Goal: Task Accomplishment & Management: Complete application form

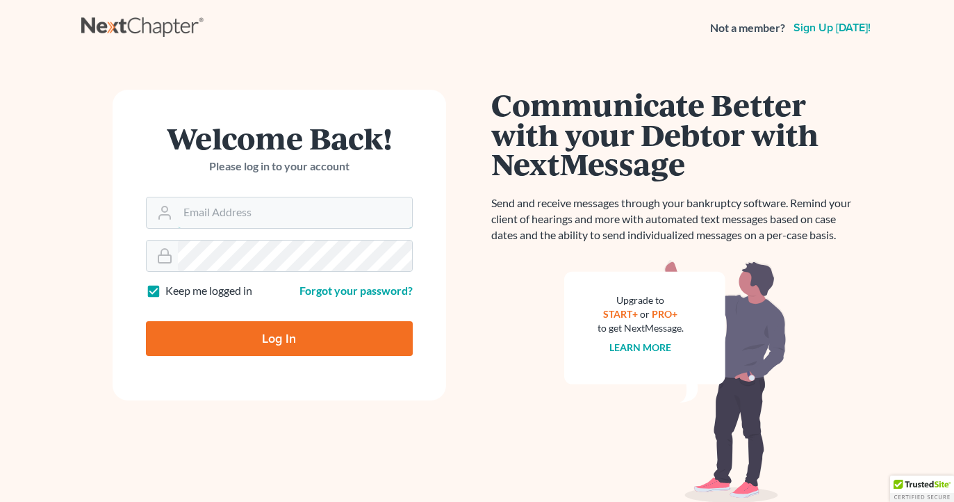
type input "[EMAIL_ADDRESS][DOMAIN_NAME]"
click at [279, 337] on input "Log In" at bounding box center [279, 338] width 267 height 35
type input "Thinking..."
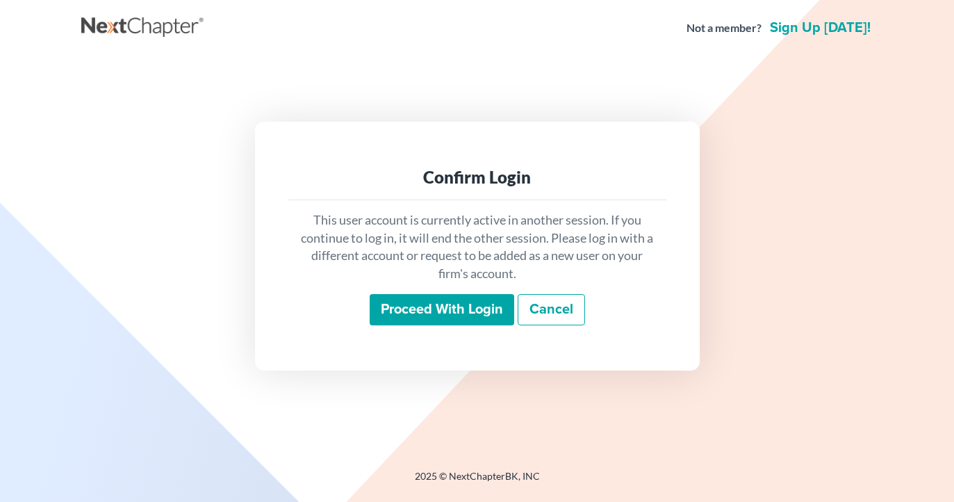
click at [470, 314] on input "Proceed with login" at bounding box center [442, 310] width 144 height 32
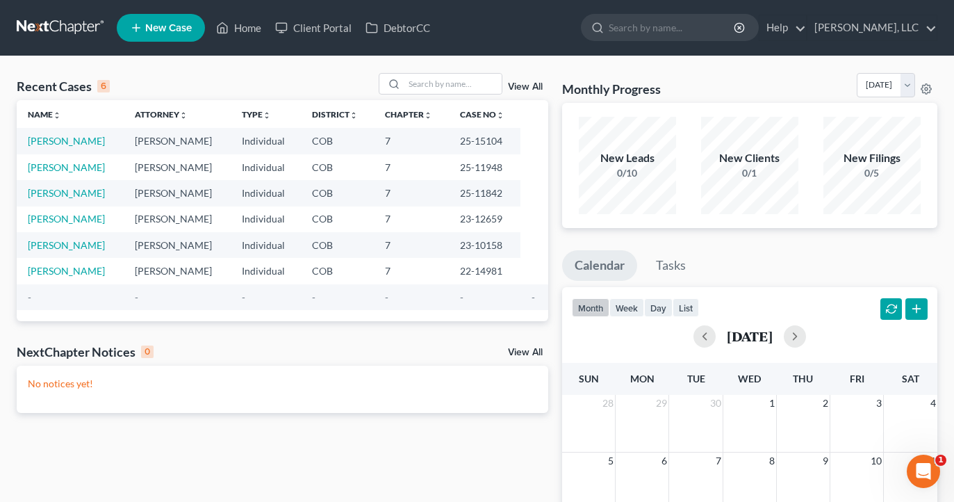
click at [188, 33] on span "New Case" at bounding box center [168, 28] width 47 height 10
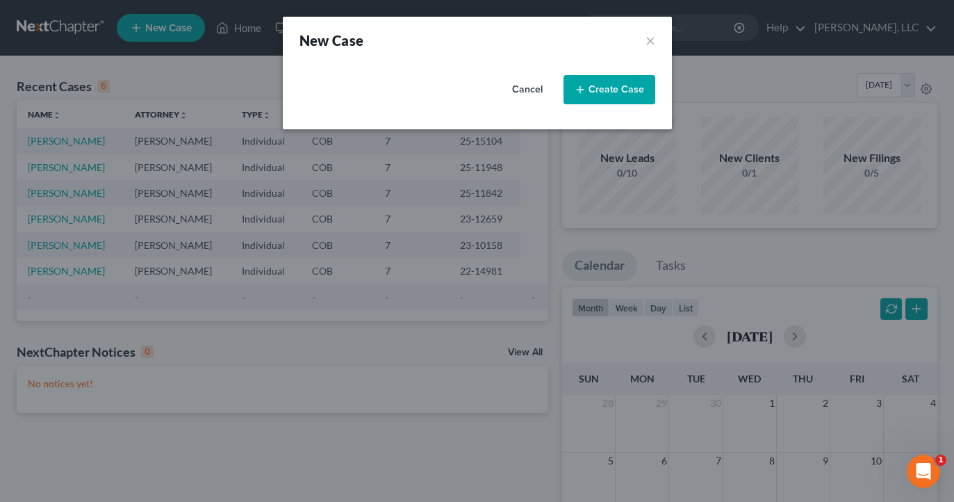
select select "11"
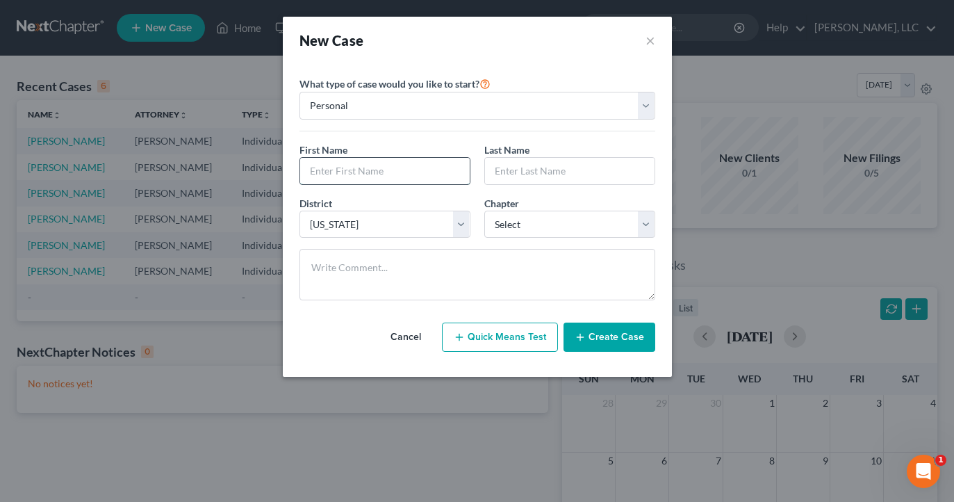
type input "N"
type input "Renee"
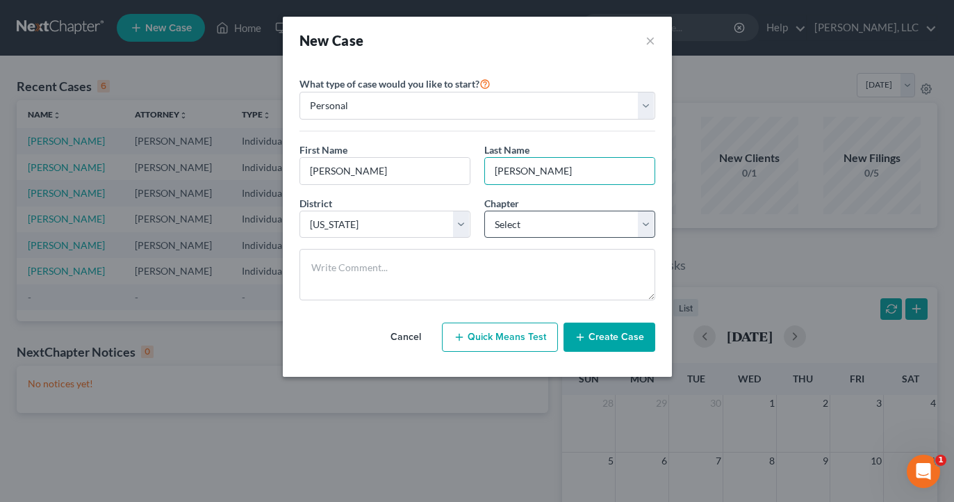
type input "Neiser"
select select "0"
click at [609, 343] on button "Create Case" at bounding box center [609, 336] width 92 height 29
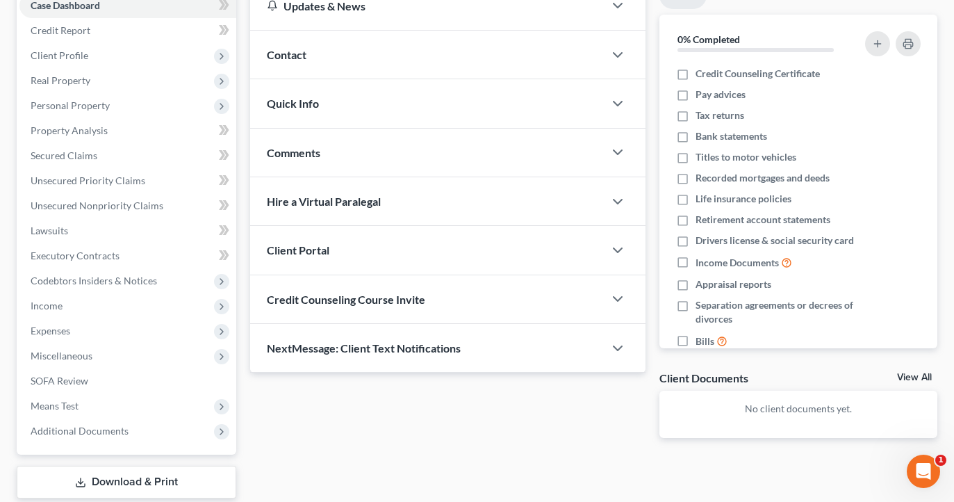
scroll to position [151, 0]
click at [616, 299] on polyline "button" at bounding box center [617, 299] width 8 height 4
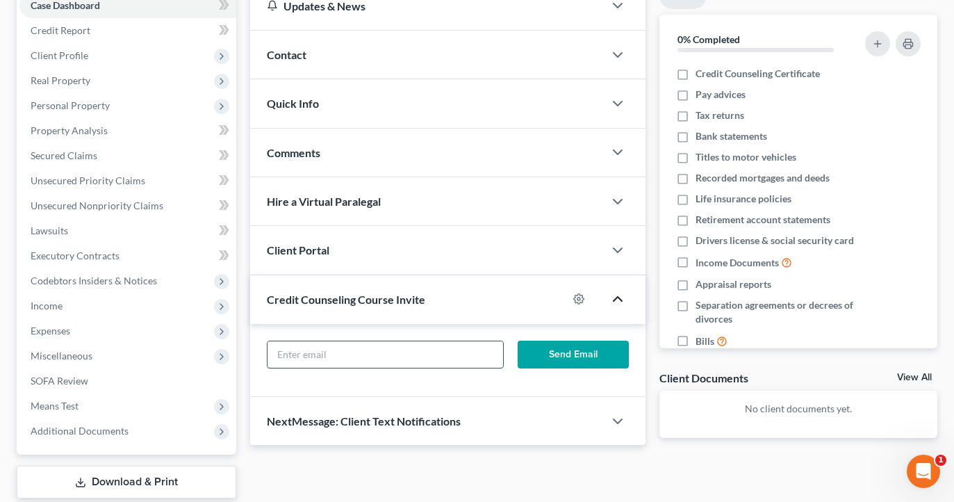
click at [429, 345] on input "text" at bounding box center [384, 354] width 235 height 26
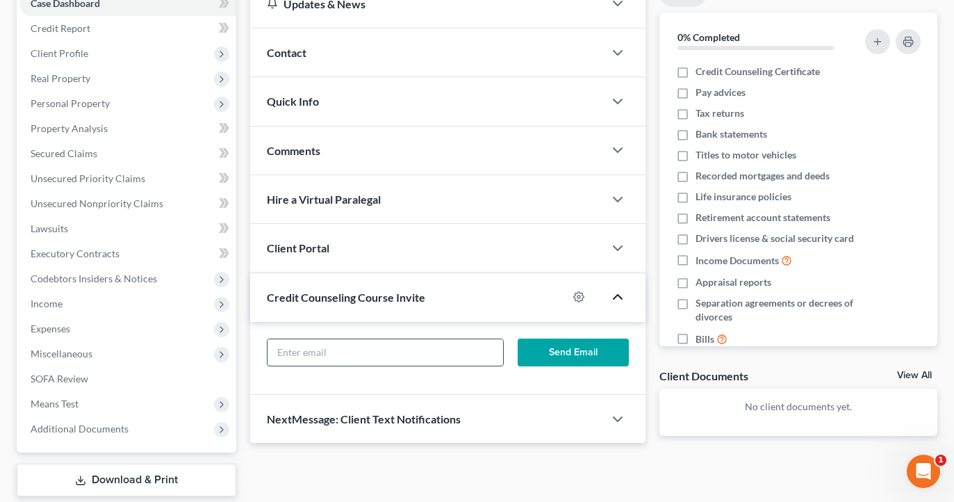
click at [463, 347] on input "text" at bounding box center [384, 352] width 235 height 26
paste input "rneiser@sd27j.net"
type input "rneiser@sd27j.net"
click at [559, 356] on button "Send Email" at bounding box center [573, 352] width 111 height 28
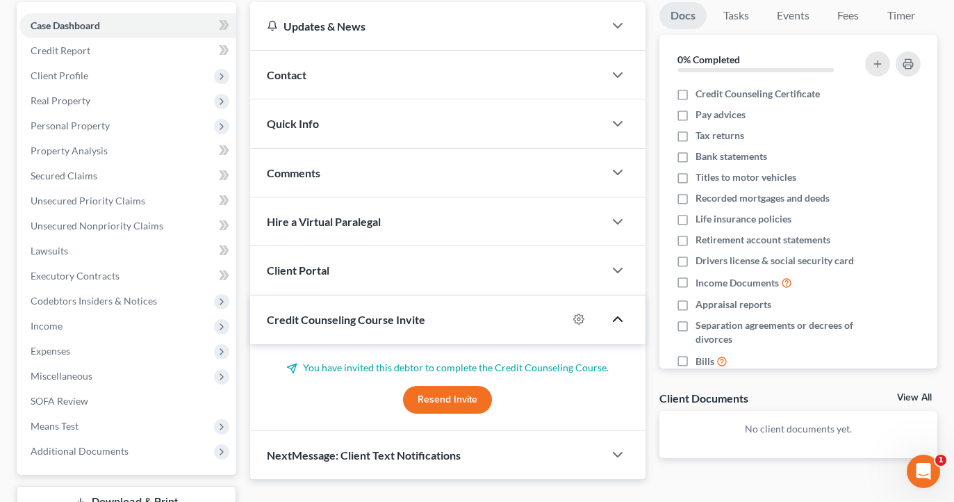
scroll to position [126, 0]
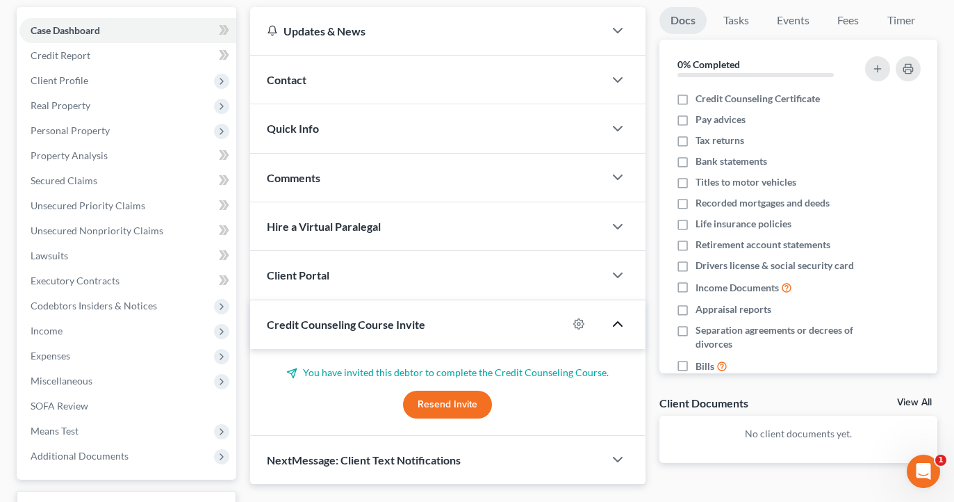
click at [583, 264] on div "Client Portal" at bounding box center [426, 275] width 353 height 48
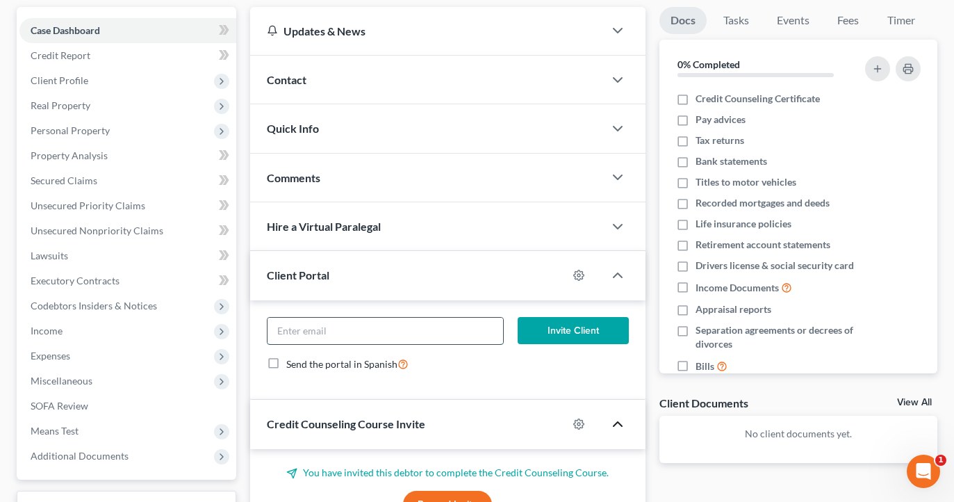
click at [461, 326] on input "email" at bounding box center [384, 330] width 235 height 26
paste input "rneiser@sd27j.net"
type input "rneiser@sd27j.net"
click at [554, 328] on button "Invite Client" at bounding box center [573, 331] width 111 height 28
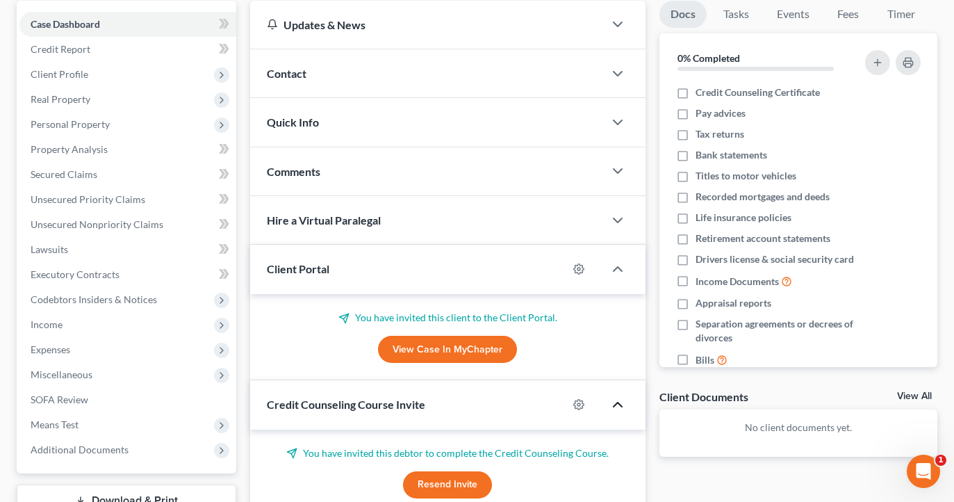
scroll to position [133, 0]
